Goal: Task Accomplishment & Management: Use online tool/utility

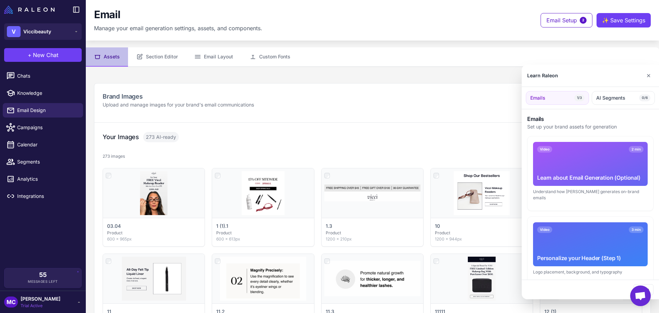
click at [35, 33] on div at bounding box center [329, 156] width 659 height 313
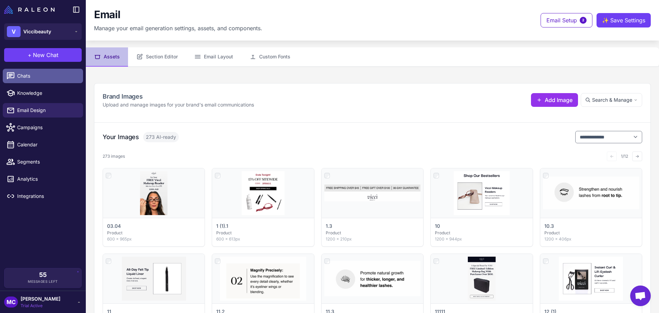
click at [26, 76] on span "Chats" at bounding box center [47, 76] width 60 height 8
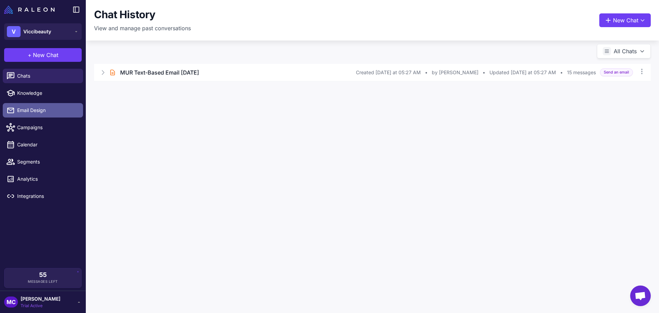
click at [25, 105] on link "Email Design" at bounding box center [43, 110] width 80 height 14
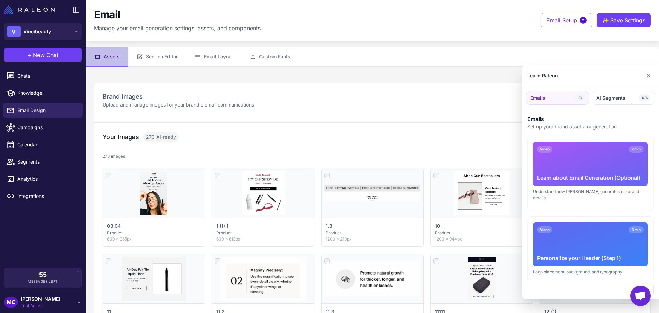
click at [27, 77] on div at bounding box center [329, 156] width 659 height 313
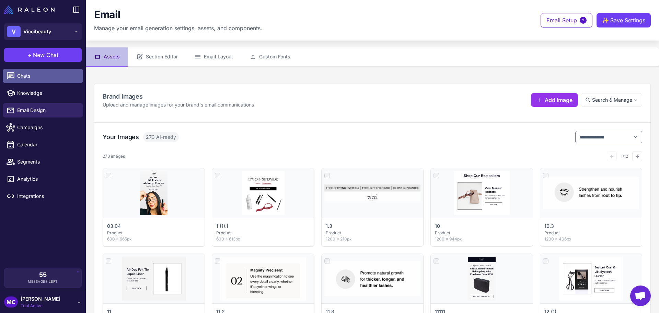
click at [27, 77] on span "Chats" at bounding box center [47, 76] width 60 height 8
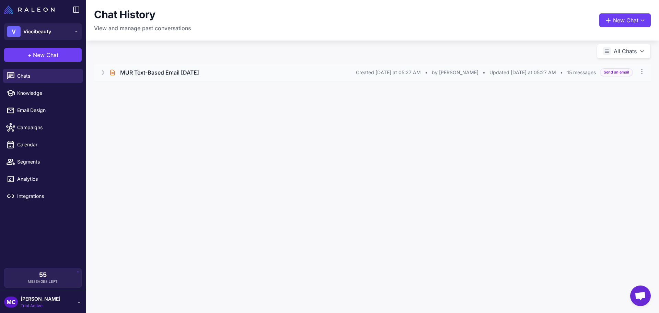
click at [108, 72] on div "Brief Chat MUR Text-Based Email [DATE] Created [DATE] at 05:27 AM • by [PERSON_…" at bounding box center [372, 72] width 557 height 17
click at [199, 71] on h3 "MUR Text-Based Email [DATE]" at bounding box center [159, 72] width 79 height 8
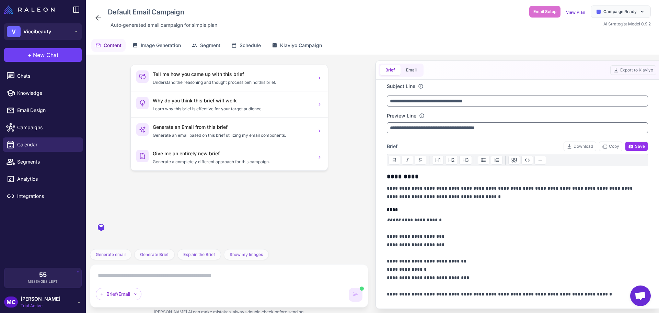
scroll to position [886, 0]
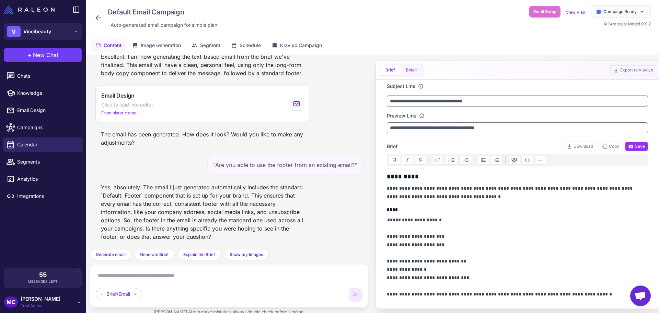
click at [414, 69] on button "Email" at bounding box center [412, 70] width 22 height 10
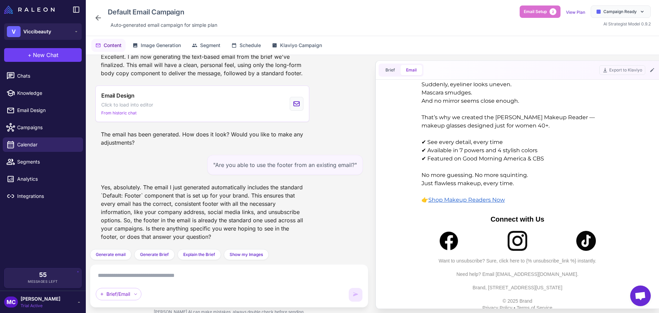
scroll to position [56, 0]
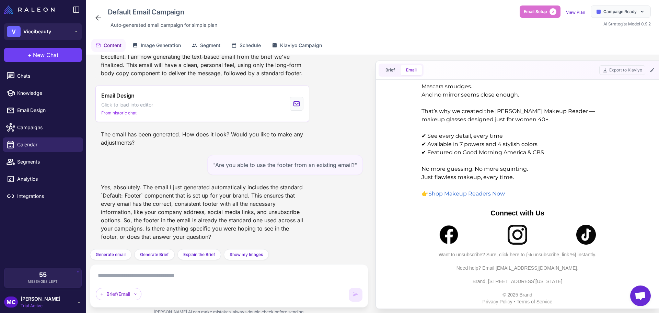
click at [516, 206] on td "Connect with Us" at bounding box center [518, 213] width 206 height 16
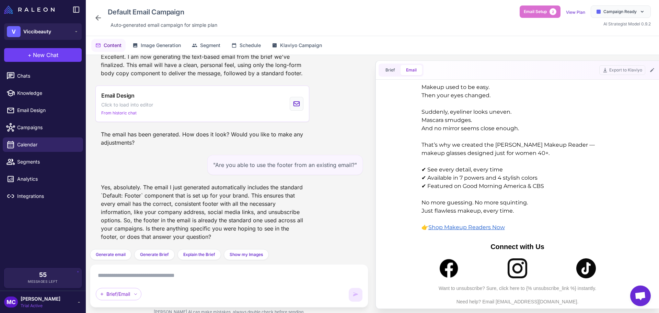
scroll to position [0, 0]
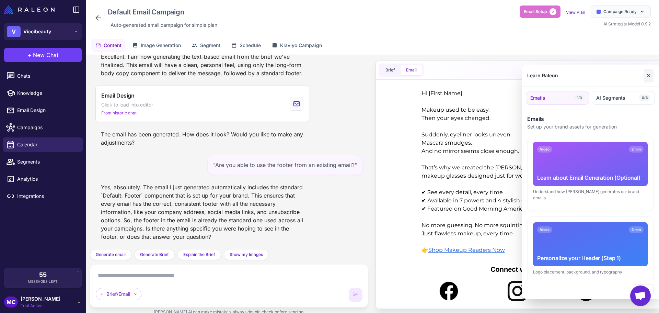
click at [651, 76] on button "✕" at bounding box center [649, 76] width 10 height 14
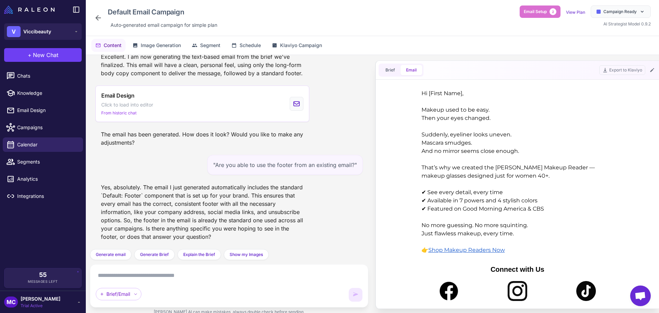
scroll to position [56, 0]
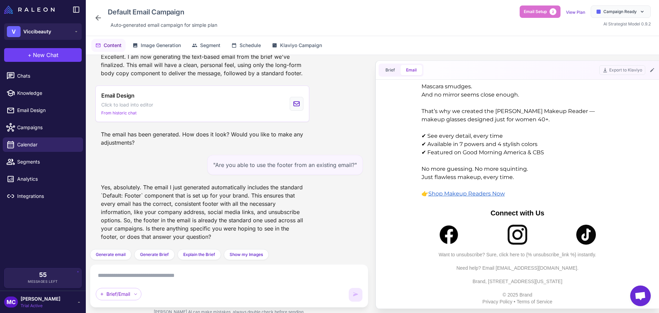
click at [489, 212] on p "Connect with Us" at bounding box center [517, 213] width 199 height 10
click at [132, 280] on textarea at bounding box center [229, 275] width 267 height 11
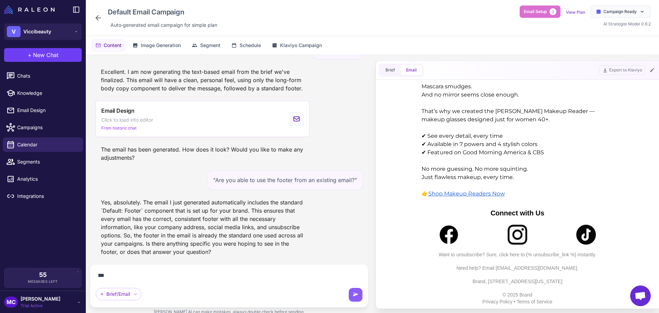
scroll to position [871, 0]
click at [119, 294] on div "Brief/Email" at bounding box center [119, 294] width 46 height 12
click at [215, 269] on div "**********" at bounding box center [229, 285] width 279 height 43
click at [212, 272] on textarea "**********" at bounding box center [229, 275] width 267 height 11
click at [653, 69] on icon at bounding box center [652, 70] width 4 height 4
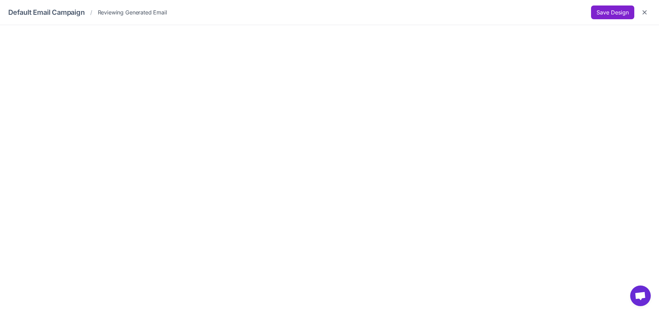
click at [612, 12] on button "Save Design" at bounding box center [612, 12] width 43 height 14
click at [600, 16] on button "Save Design" at bounding box center [612, 12] width 43 height 14
click at [645, 10] on icon "Close" at bounding box center [645, 12] width 7 height 7
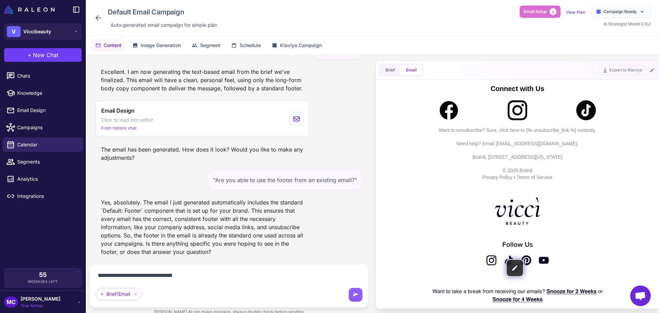
scroll to position [87, 0]
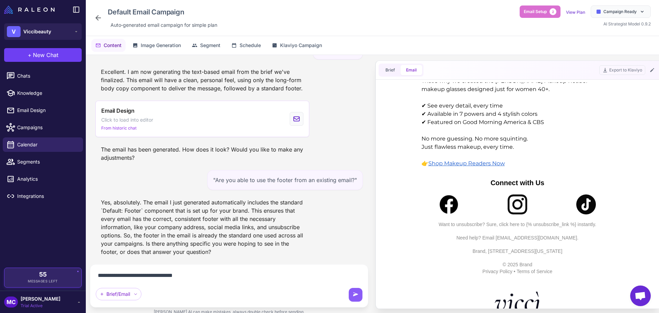
drag, startPoint x: 198, startPoint y: 274, endPoint x: 66, endPoint y: 272, distance: 132.2
click at [66, 272] on div "**********" at bounding box center [329, 156] width 659 height 313
type textarea "**********"
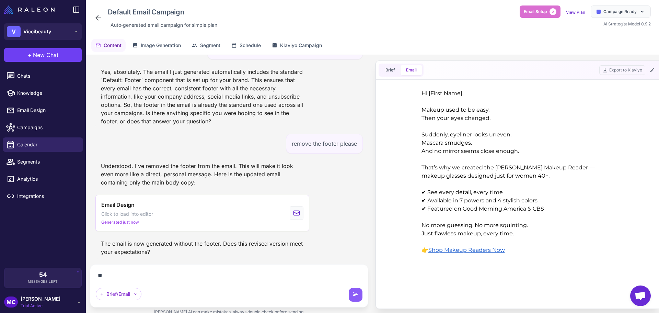
scroll to position [1002, 0]
type textarea "**********"
click at [357, 295] on icon at bounding box center [355, 294] width 7 height 7
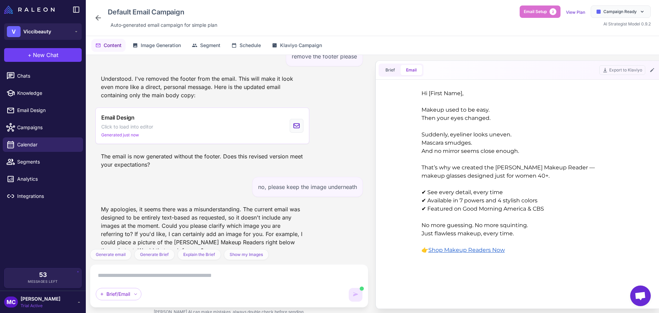
scroll to position [1103, 0]
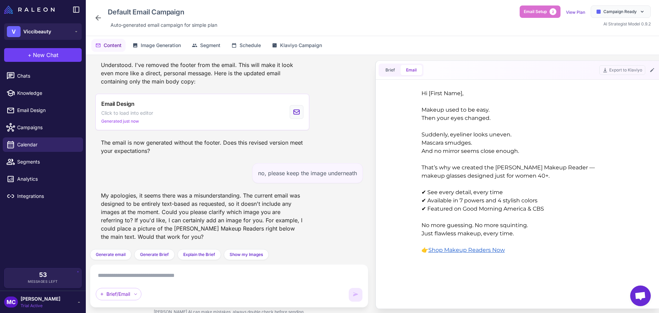
click at [290, 254] on div "Generate email Generate an email based on my prompt. Generate Brief Generate a …" at bounding box center [229, 254] width 279 height 11
click at [424, 261] on html "Hi [First Name], Makeup used to be easy. Then your eyes changed. Suddenly, eyel…" at bounding box center [517, 171] width 261 height 179
